Goal: Check status: Verify the current state of an ongoing process or item

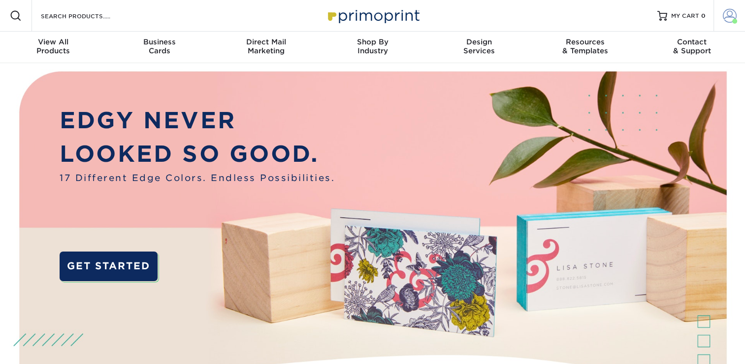
click at [727, 17] on span at bounding box center [730, 16] width 14 height 14
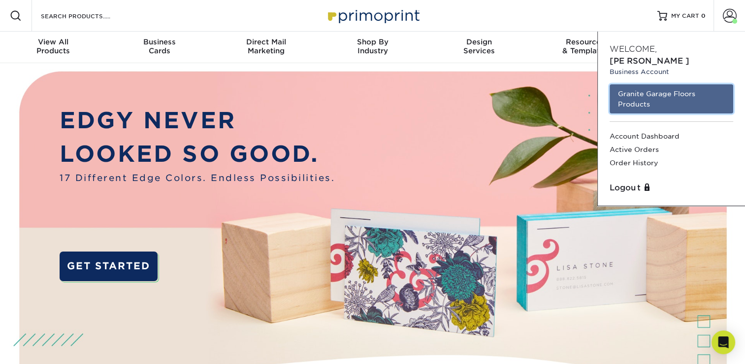
click at [654, 85] on link "Granite Garage Floors Products" at bounding box center [672, 98] width 124 height 29
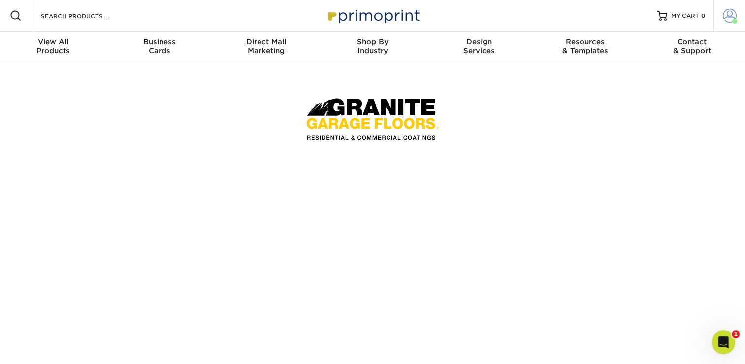
click at [727, 15] on span at bounding box center [730, 16] width 14 height 14
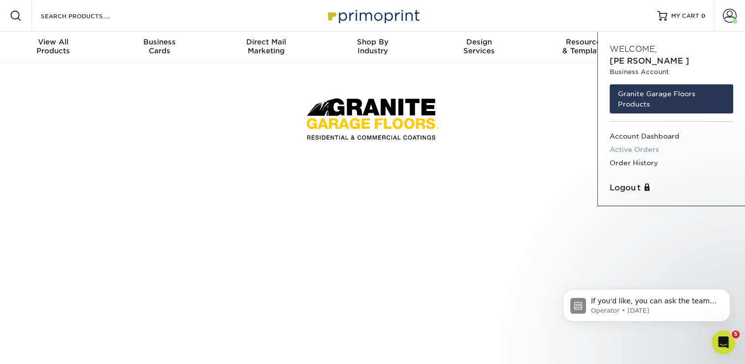
click at [648, 143] on link "Active Orders" at bounding box center [672, 149] width 124 height 13
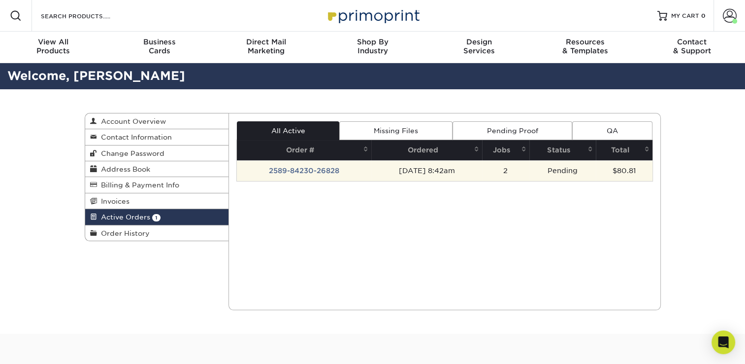
click at [308, 170] on td "2589-84230-26828" at bounding box center [304, 170] width 134 height 21
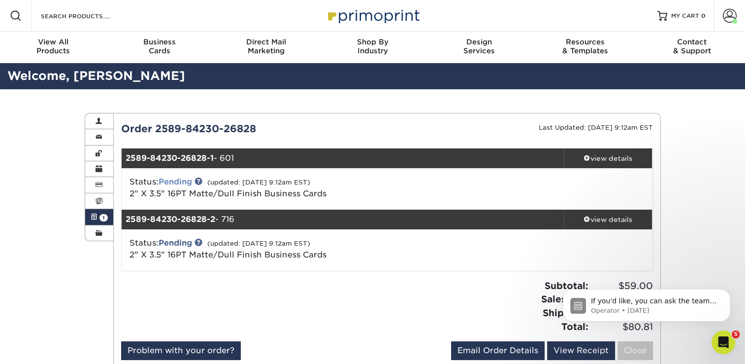
click at [179, 181] on link "Pending" at bounding box center [176, 181] width 34 height 9
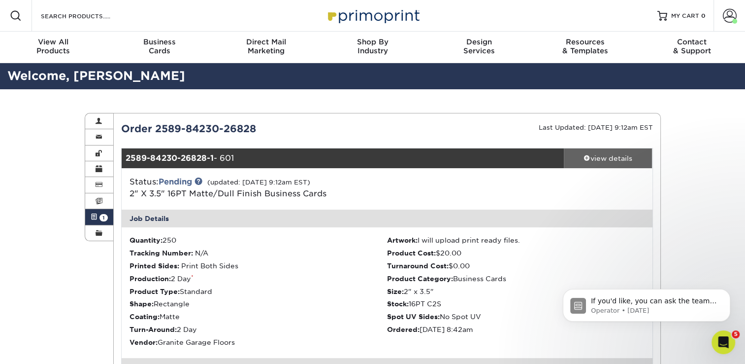
click at [599, 153] on div "view details" at bounding box center [608, 158] width 89 height 10
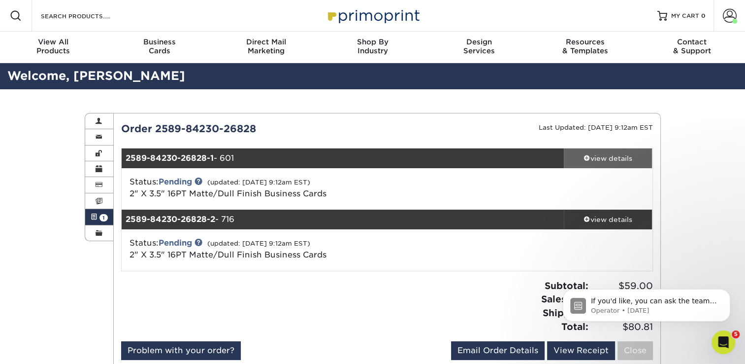
click at [615, 156] on div "view details" at bounding box center [608, 158] width 89 height 10
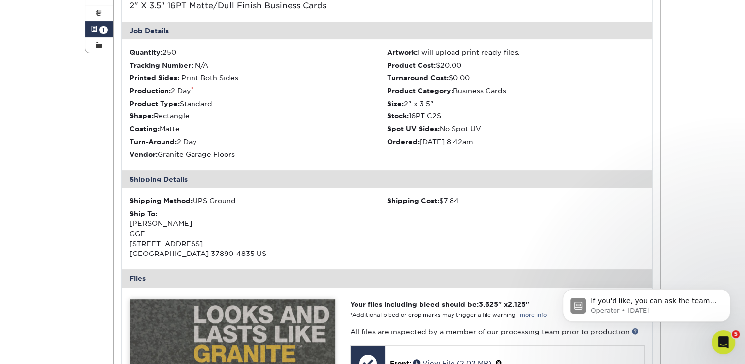
scroll to position [296, 0]
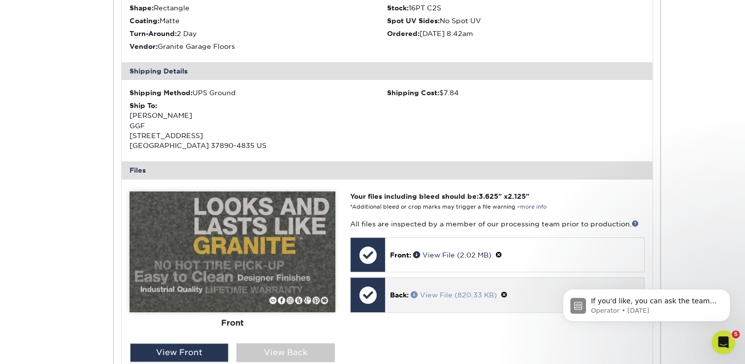
click at [457, 293] on link "View File (820.33 KB)" at bounding box center [454, 295] width 86 height 8
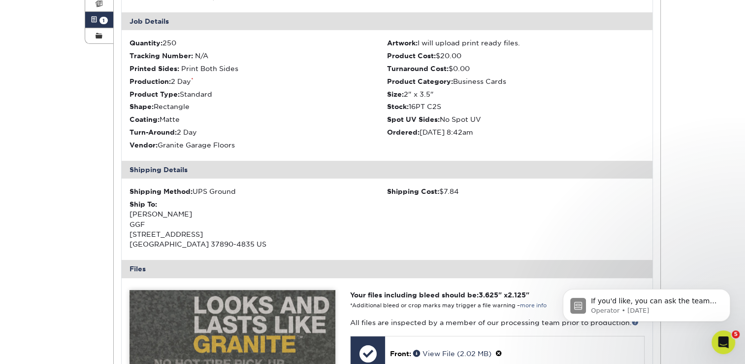
scroll to position [394, 0]
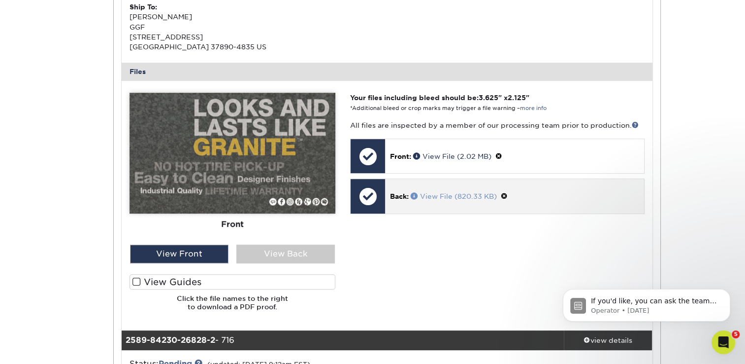
click at [441, 197] on link "View File (820.33 KB)" at bounding box center [454, 196] width 86 height 8
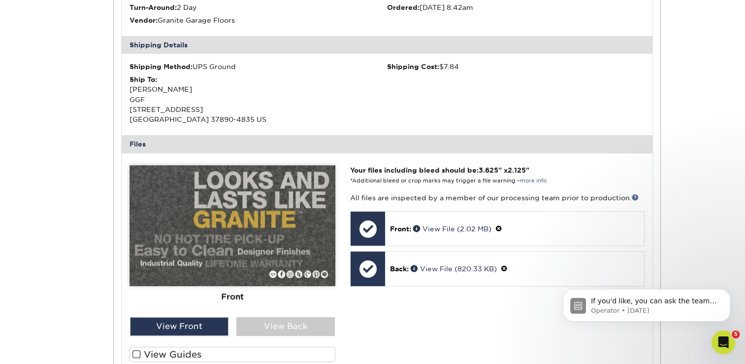
scroll to position [148, 0]
